Goal: Task Accomplishment & Management: Manage account settings

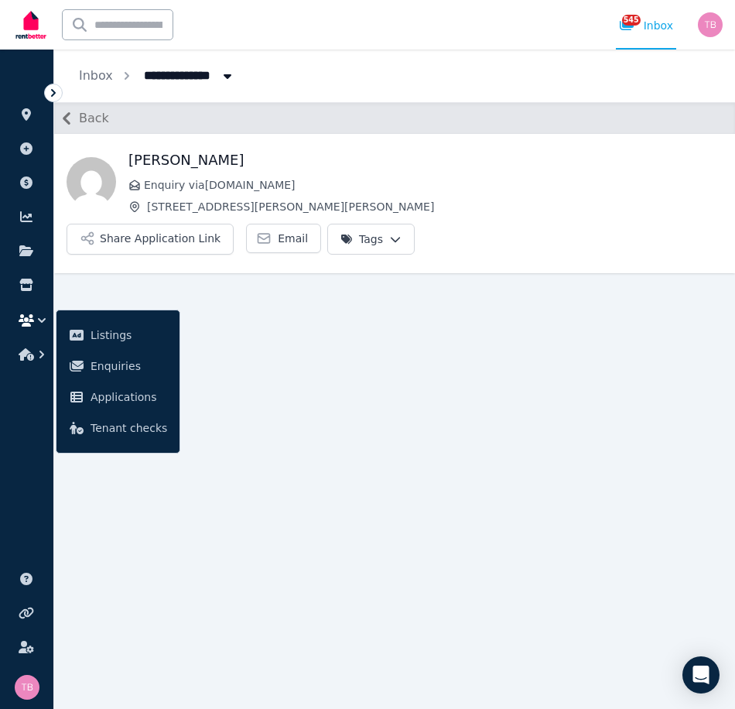
click at [35, 319] on icon "button" at bounding box center [41, 320] width 15 height 15
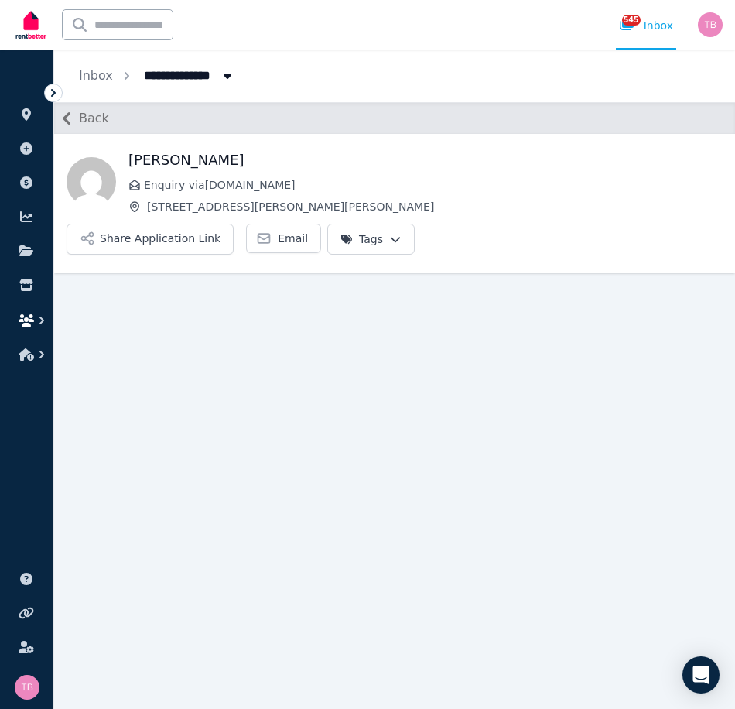
click at [23, 320] on icon "button" at bounding box center [26, 320] width 15 height 12
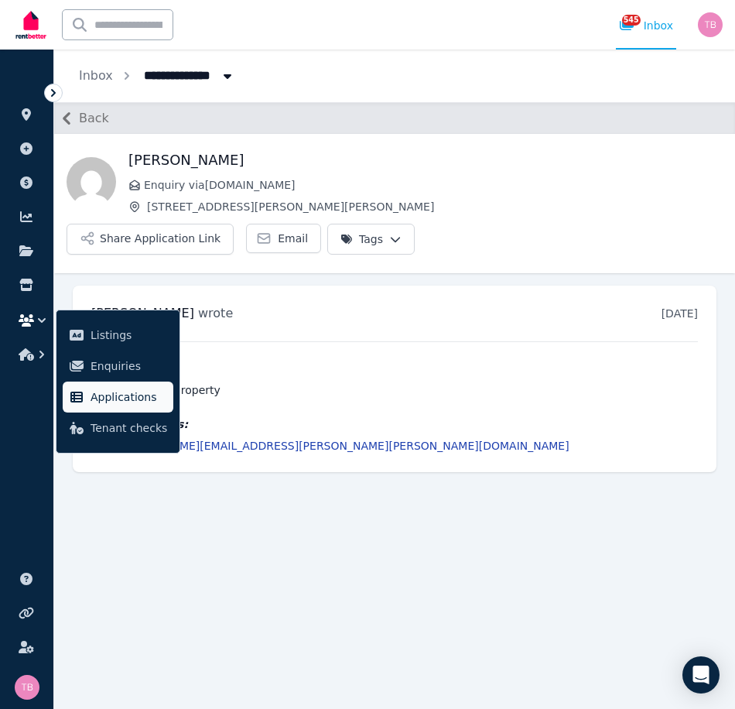
click at [129, 397] on span "Applications" at bounding box center [129, 397] width 77 height 19
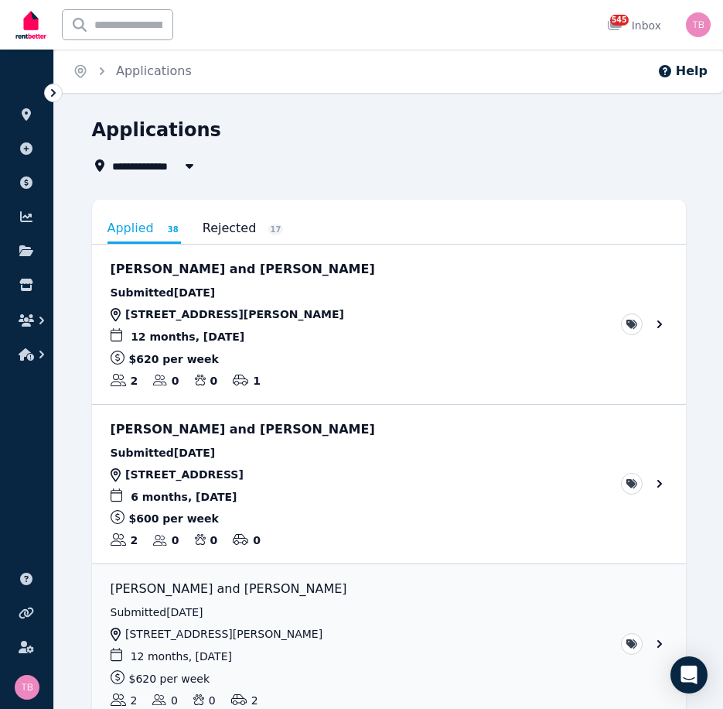
click at [145, 166] on span "All Properties" at bounding box center [162, 165] width 100 height 19
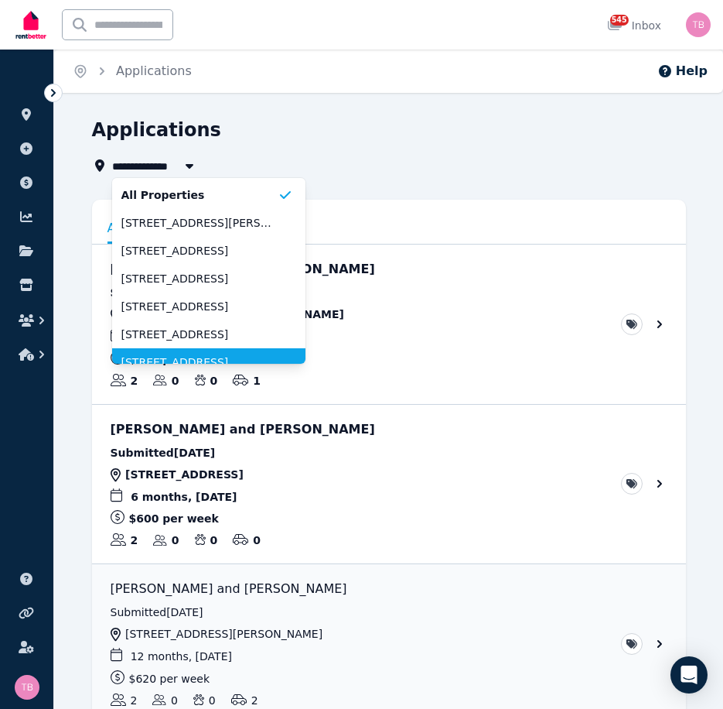
scroll to position [12, 0]
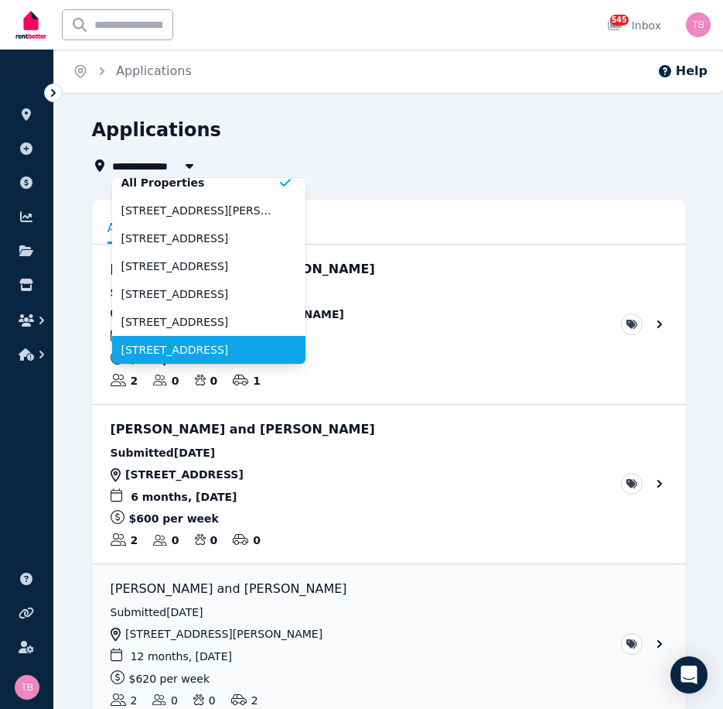
click at [182, 360] on li "[STREET_ADDRESS]" at bounding box center [208, 350] width 193 height 28
type input "**********"
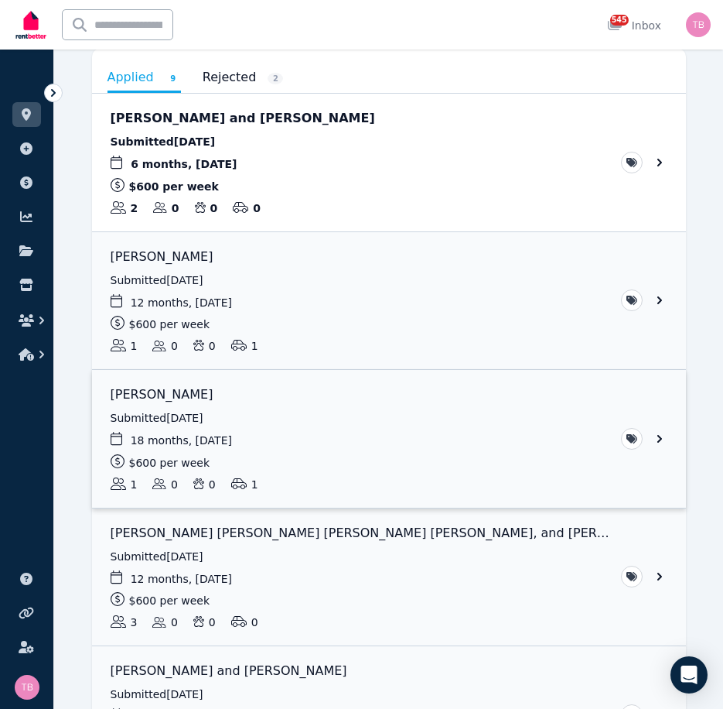
scroll to position [155, 0]
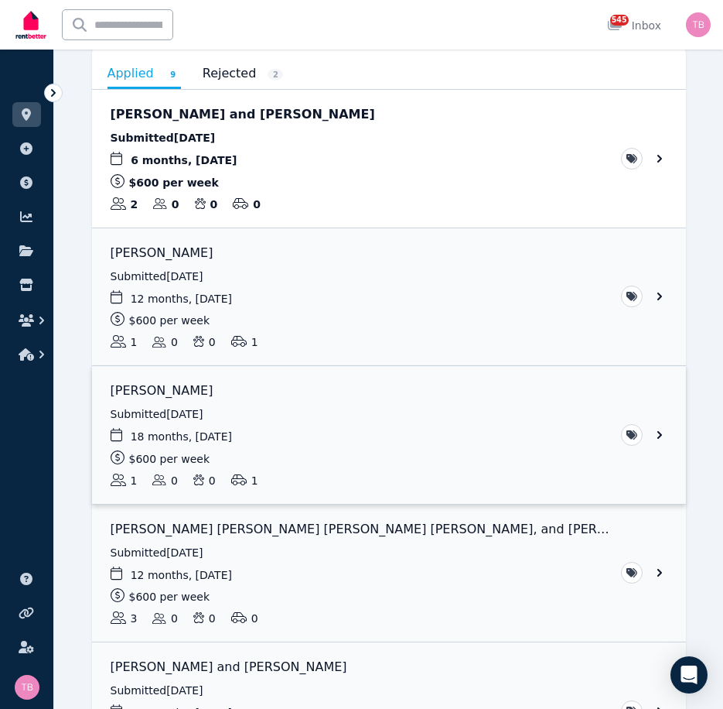
click at [661, 436] on link "View application: Joanna Roberts" at bounding box center [389, 435] width 594 height 138
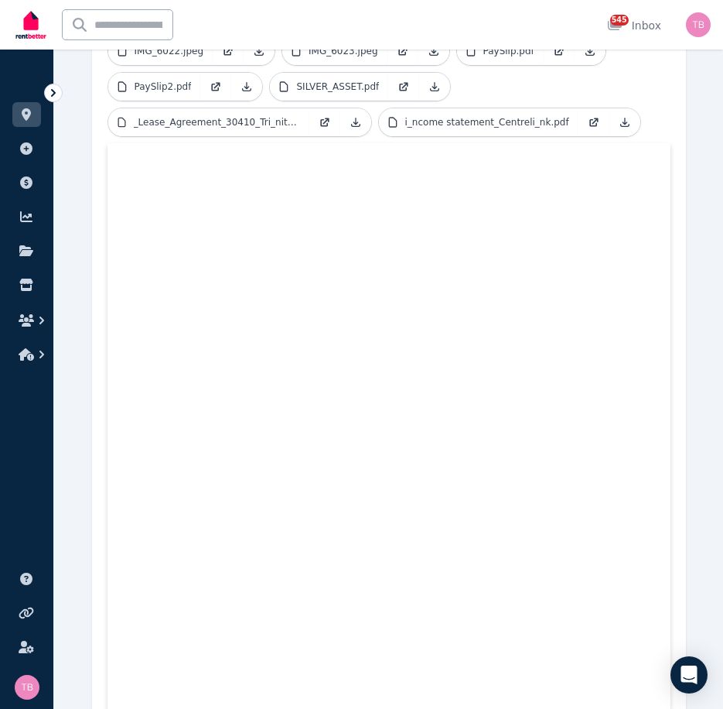
scroll to position [334, 0]
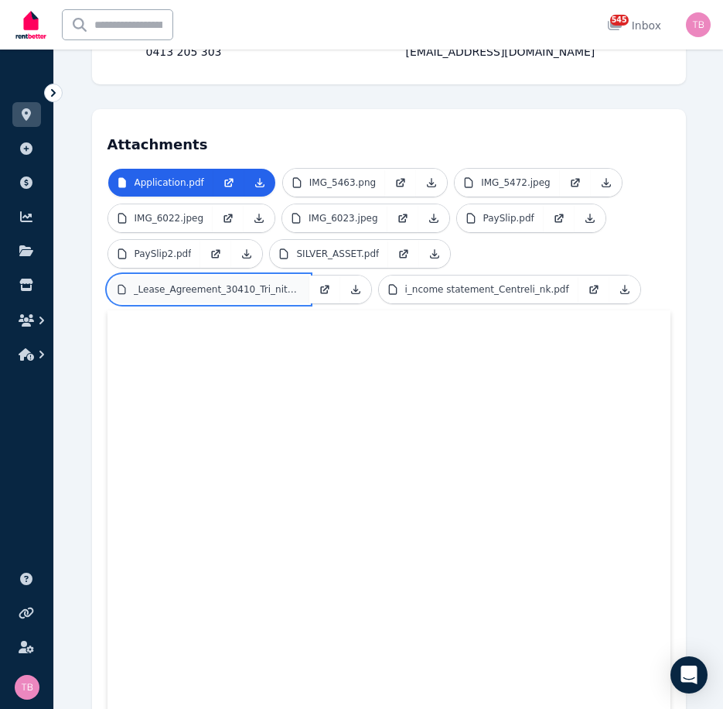
click at [235, 289] on p "_Lease_Agreement_30410_Tri_nity.pdf" at bounding box center [217, 289] width 166 height 12
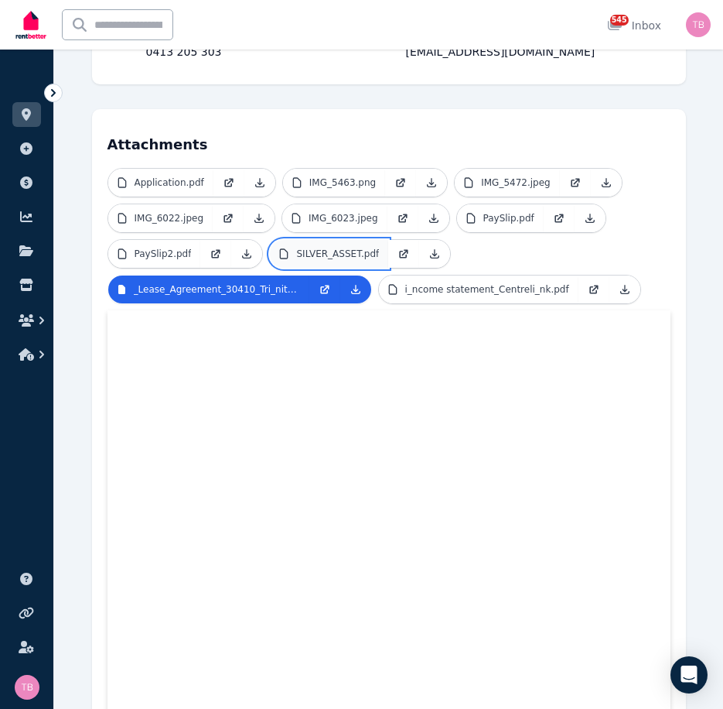
click at [313, 253] on p "SILVER_ASSET.pdf" at bounding box center [337, 254] width 83 height 12
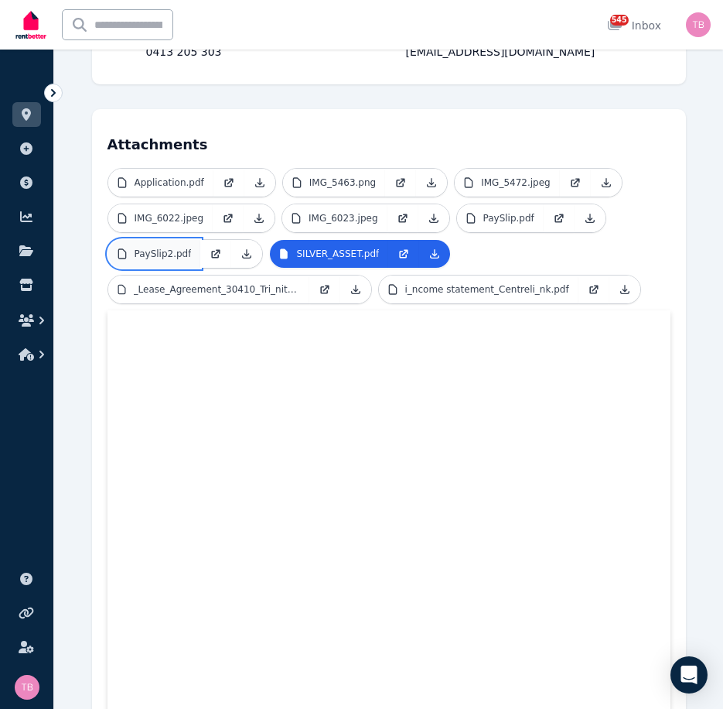
click at [153, 260] on link "PaySlip2.pdf" at bounding box center [154, 254] width 93 height 28
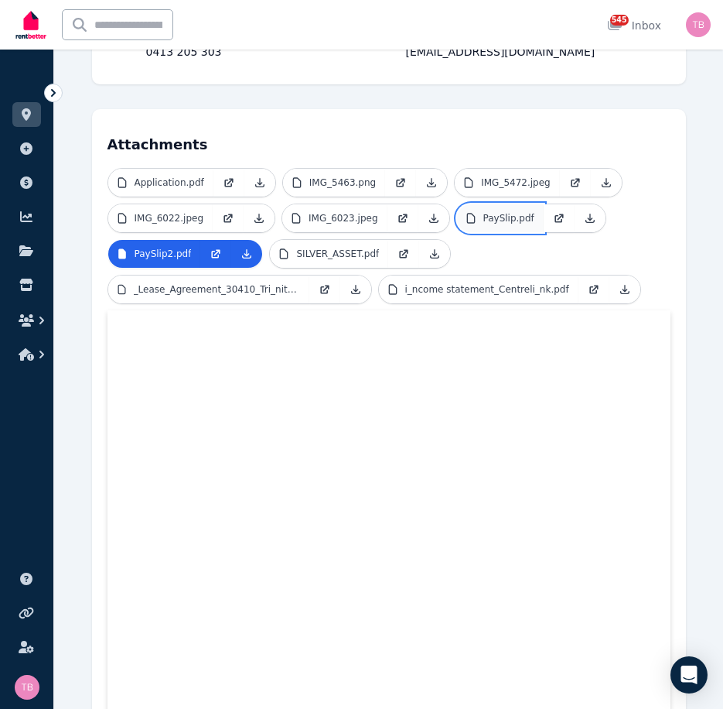
click at [487, 217] on p "PaySlip.pdf" at bounding box center [509, 218] width 51 height 12
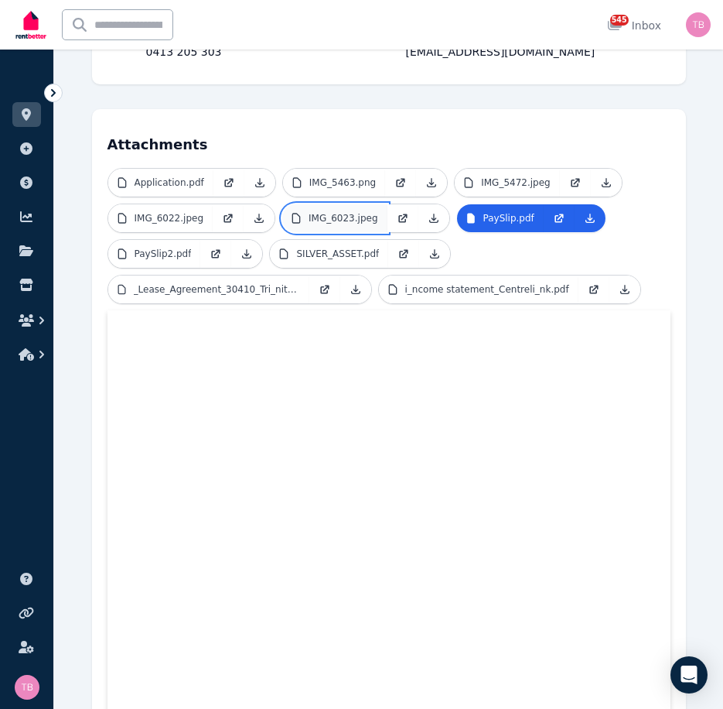
click at [342, 220] on p "IMG_6023.jpeg" at bounding box center [344, 218] width 70 height 12
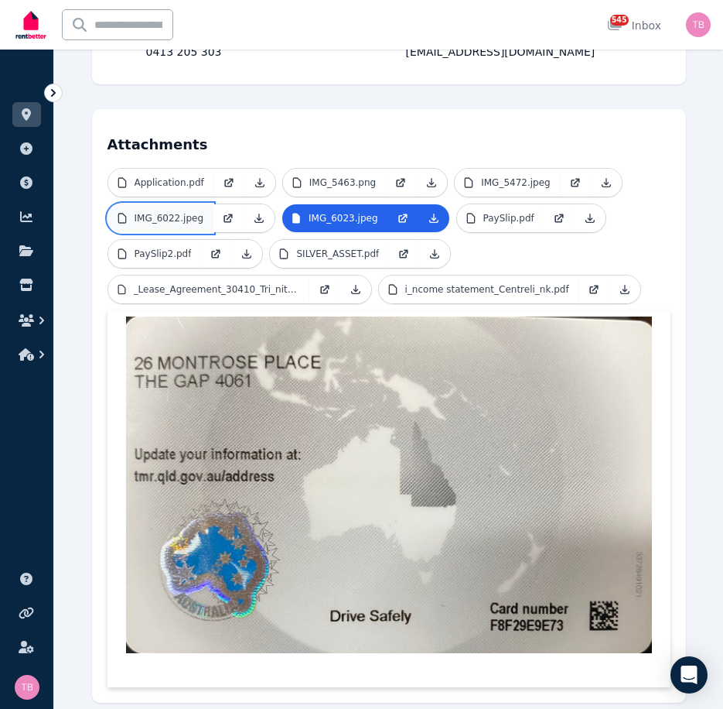
click at [168, 210] on link "IMG_6022.jpeg" at bounding box center [160, 218] width 105 height 28
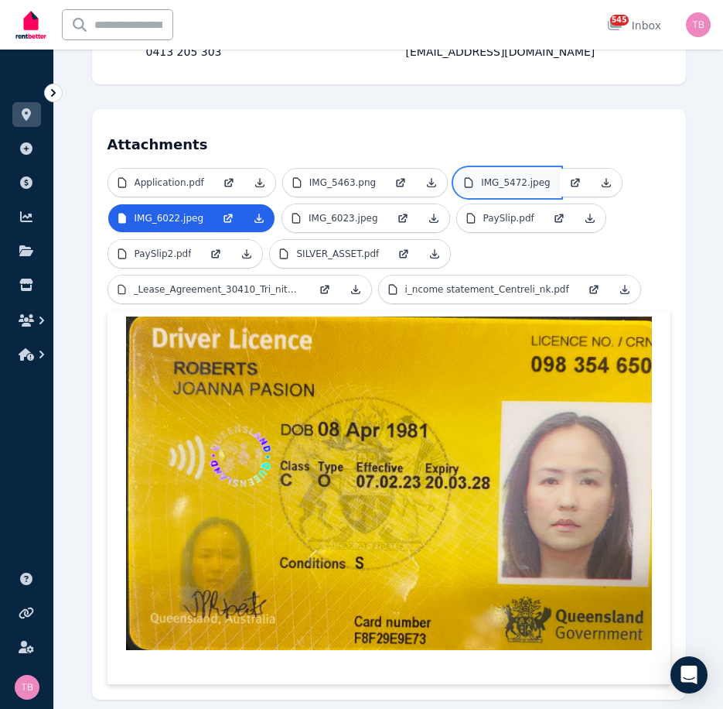
click at [494, 184] on p "IMG_5472.jpeg" at bounding box center [516, 182] width 70 height 12
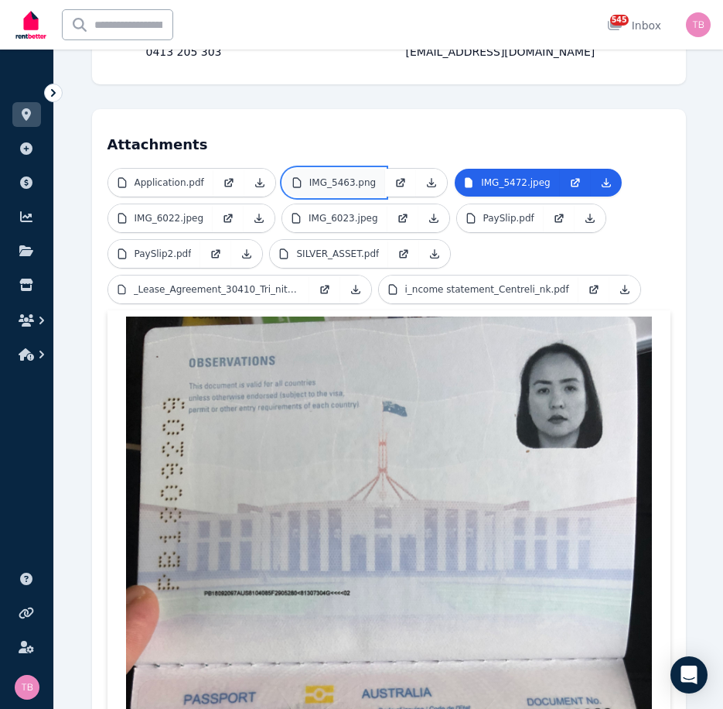
click at [368, 183] on link "IMG_5463.png" at bounding box center [334, 183] width 102 height 28
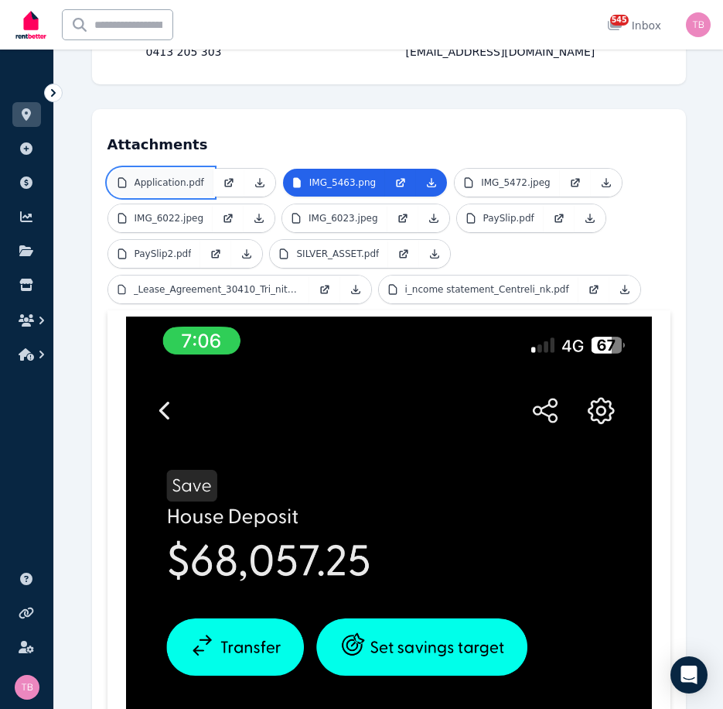
click at [155, 181] on p "Application.pdf" at bounding box center [170, 182] width 70 height 12
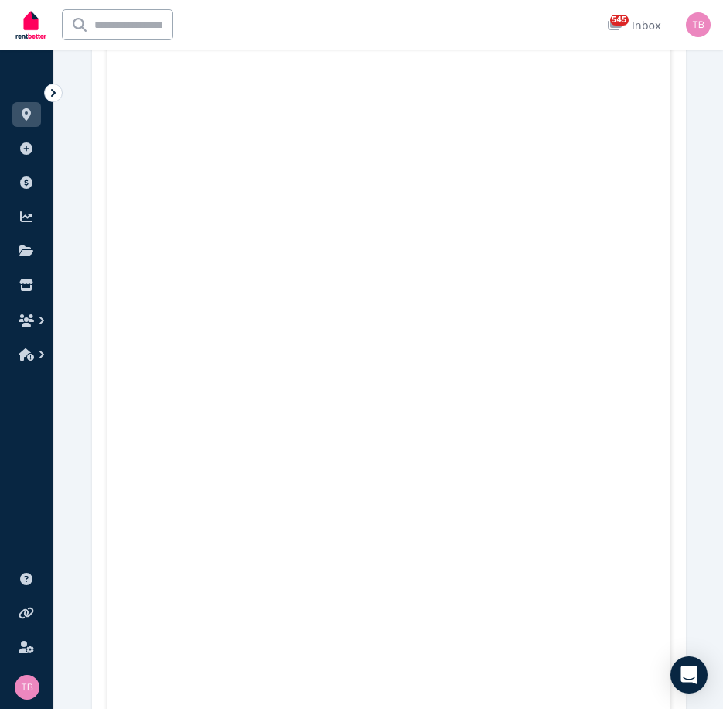
scroll to position [7530, 0]
